Goal: Task Accomplishment & Management: Manage account settings

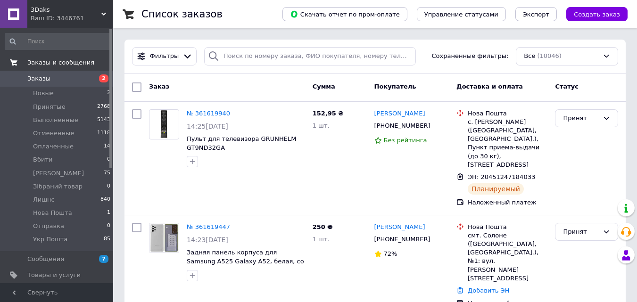
click at [61, 60] on span "Заказы и сообщения" at bounding box center [60, 62] width 67 height 8
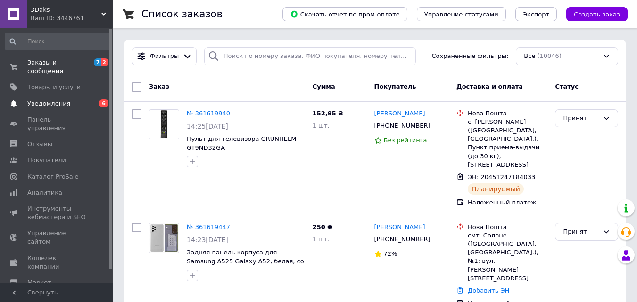
click at [71, 100] on span "Уведомления" at bounding box center [57, 104] width 60 height 8
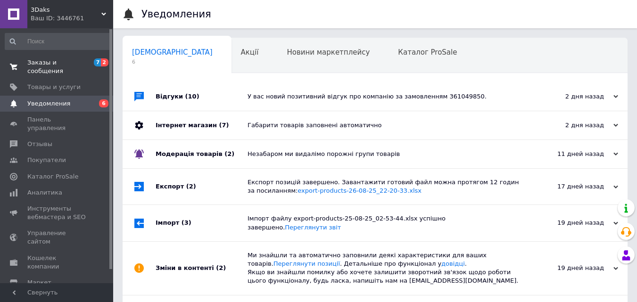
click at [75, 61] on span "Заказы и сообщения" at bounding box center [57, 66] width 60 height 17
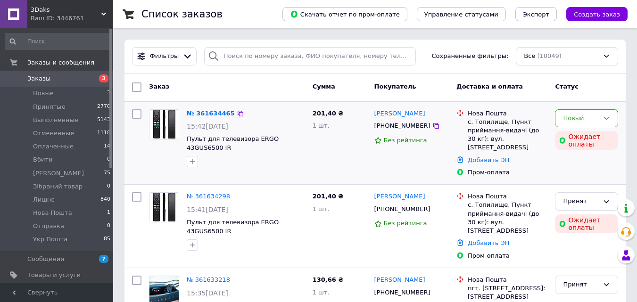
click at [161, 116] on img at bounding box center [164, 124] width 29 height 29
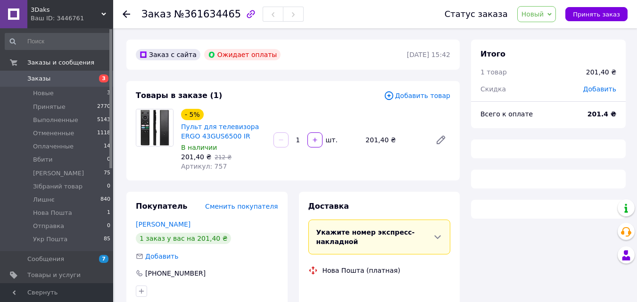
scroll to position [142, 0]
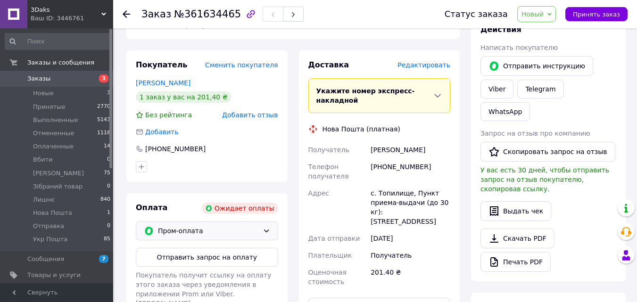
click at [208, 234] on span "Пром-оплата" at bounding box center [208, 231] width 101 height 10
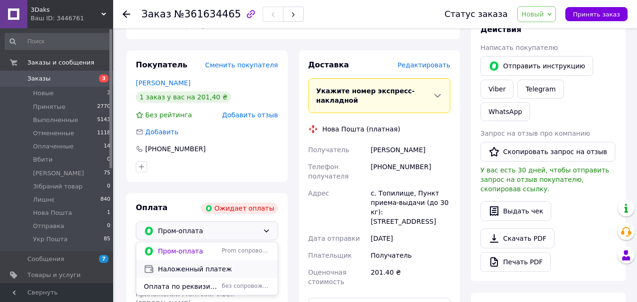
click at [202, 269] on span "Наложенный платеж" at bounding box center [214, 269] width 112 height 9
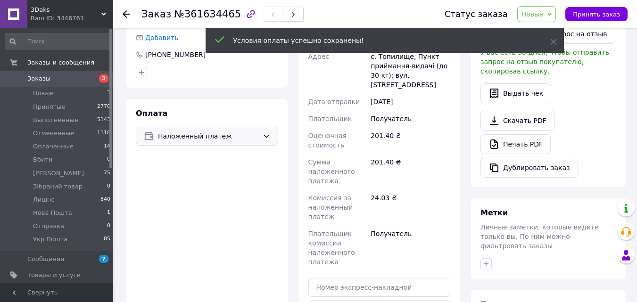
scroll to position [377, 0]
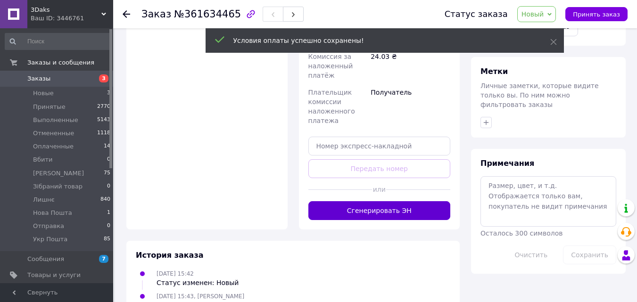
click at [381, 201] on button "Сгенерировать ЭН" at bounding box center [380, 210] width 142 height 19
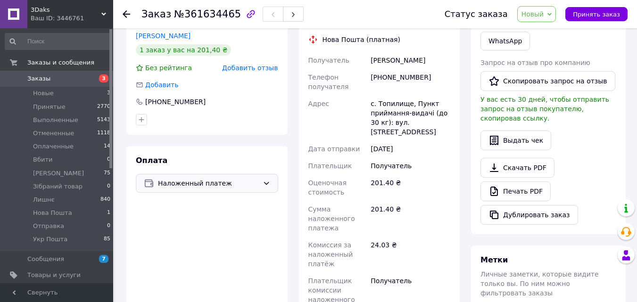
scroll to position [47, 0]
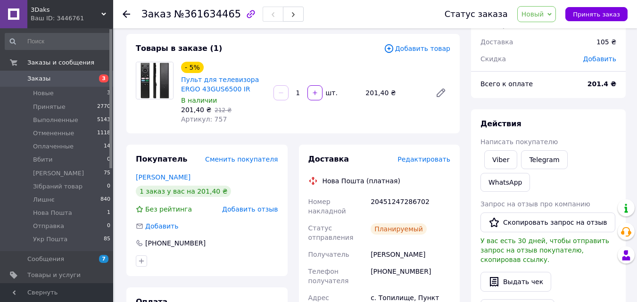
click at [124, 9] on div at bounding box center [127, 13] width 8 height 9
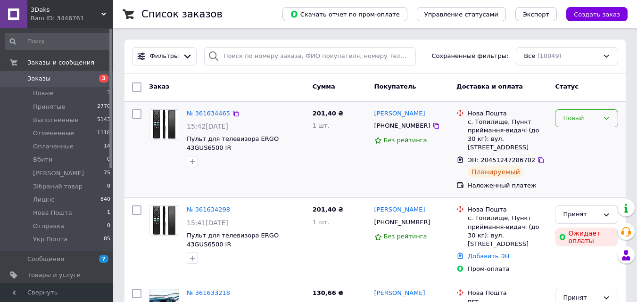
click at [570, 125] on div "Новый" at bounding box center [586, 118] width 63 height 18
click at [571, 139] on li "Принят" at bounding box center [587, 137] width 62 height 17
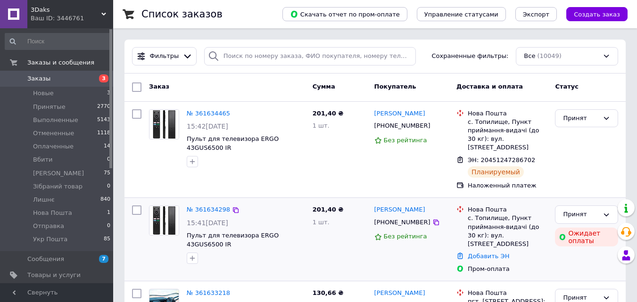
scroll to position [94, 0]
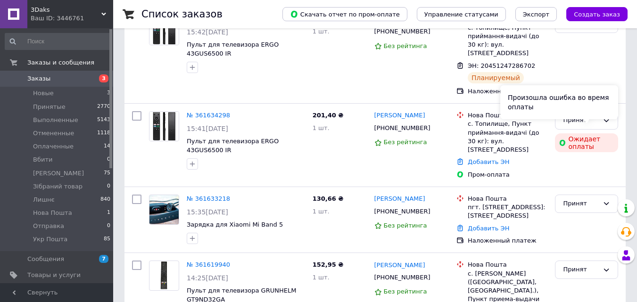
click at [580, 115] on div "Произошла ошибка во время оплаты" at bounding box center [560, 102] width 118 height 34
click at [594, 116] on div "Принят" at bounding box center [581, 121] width 36 height 10
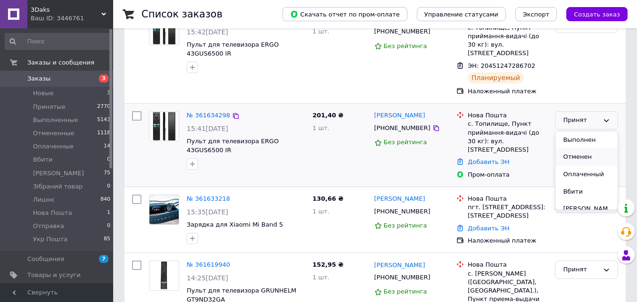
click at [589, 150] on li "Отменен" at bounding box center [587, 157] width 62 height 17
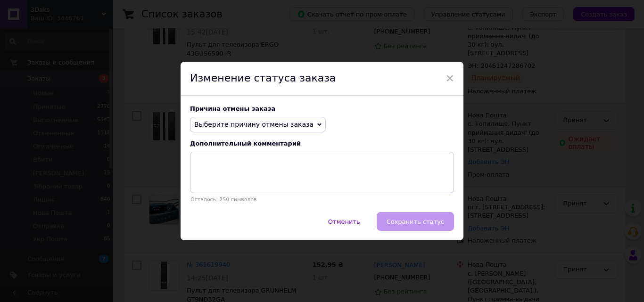
click at [270, 122] on span "Выберите причину отмены заказа" at bounding box center [253, 125] width 119 height 8
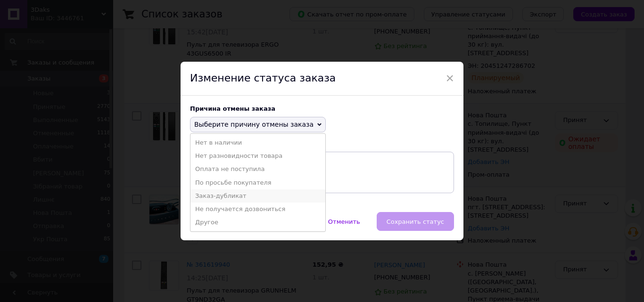
click at [250, 194] on li "Заказ-дубликат" at bounding box center [258, 196] width 135 height 13
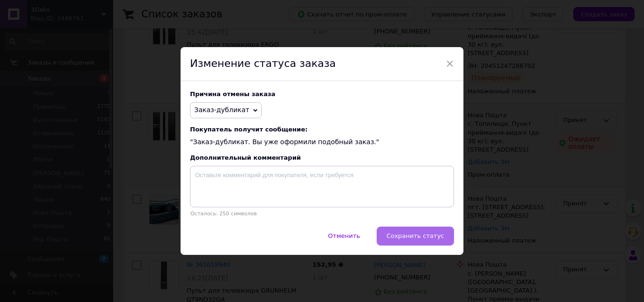
click at [441, 238] on span "Сохранить статус" at bounding box center [416, 236] width 58 height 7
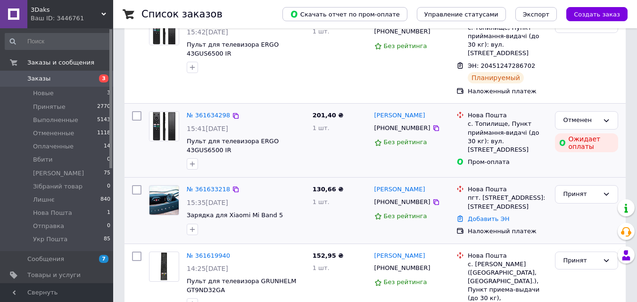
click at [290, 211] on span "Зарядка для Xiaomi Mi Band 5" at bounding box center [246, 215] width 118 height 9
